Goal: Find specific page/section: Find specific page/section

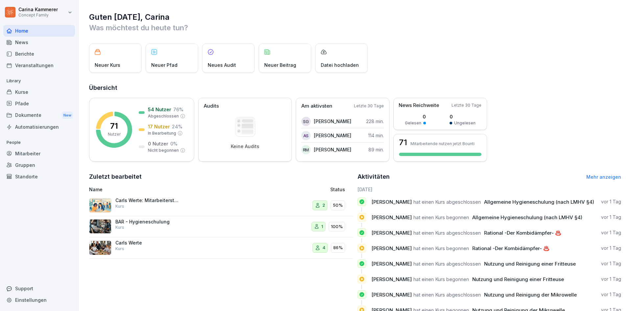
click at [29, 52] on div "Berichte" at bounding box center [39, 54] width 72 height 12
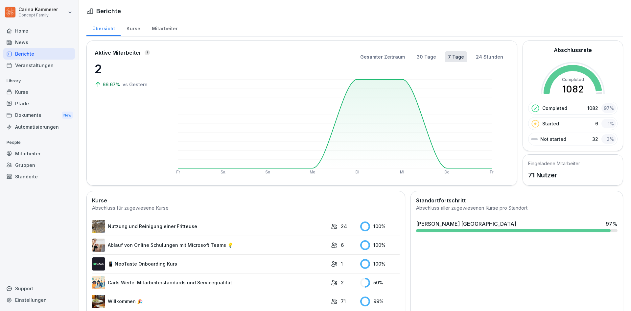
click at [153, 28] on div "Mitarbeiter" at bounding box center [164, 27] width 37 height 17
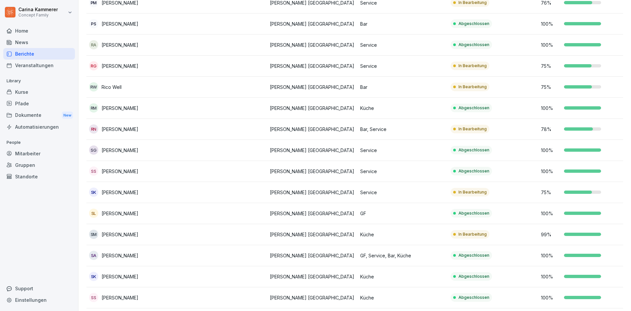
scroll to position [1150, 0]
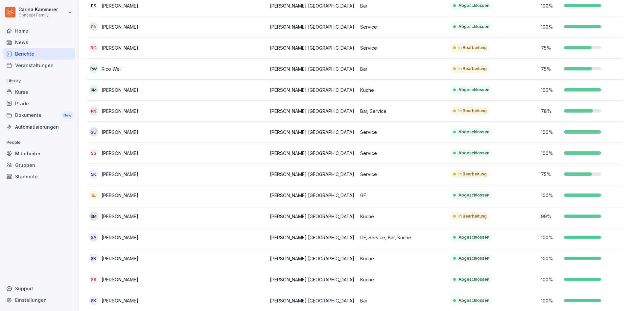
click at [553, 87] on p "100 %" at bounding box center [551, 89] width 20 height 7
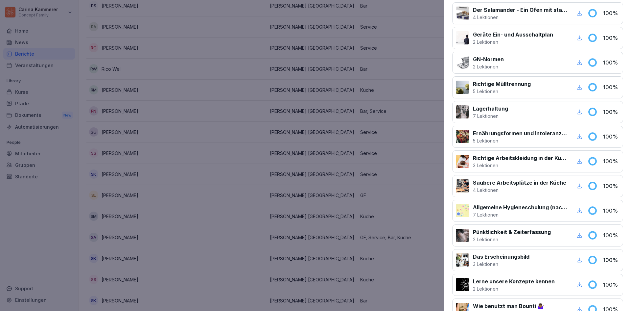
scroll to position [197, 0]
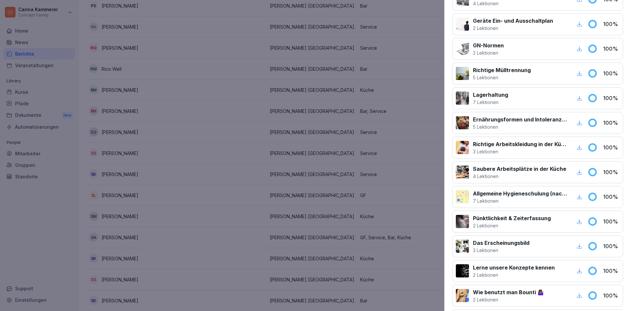
click at [576, 195] on icon "button" at bounding box center [579, 197] width 6 height 6
click at [422, 73] on div at bounding box center [315, 155] width 631 height 311
